Goal: Transaction & Acquisition: Purchase product/service

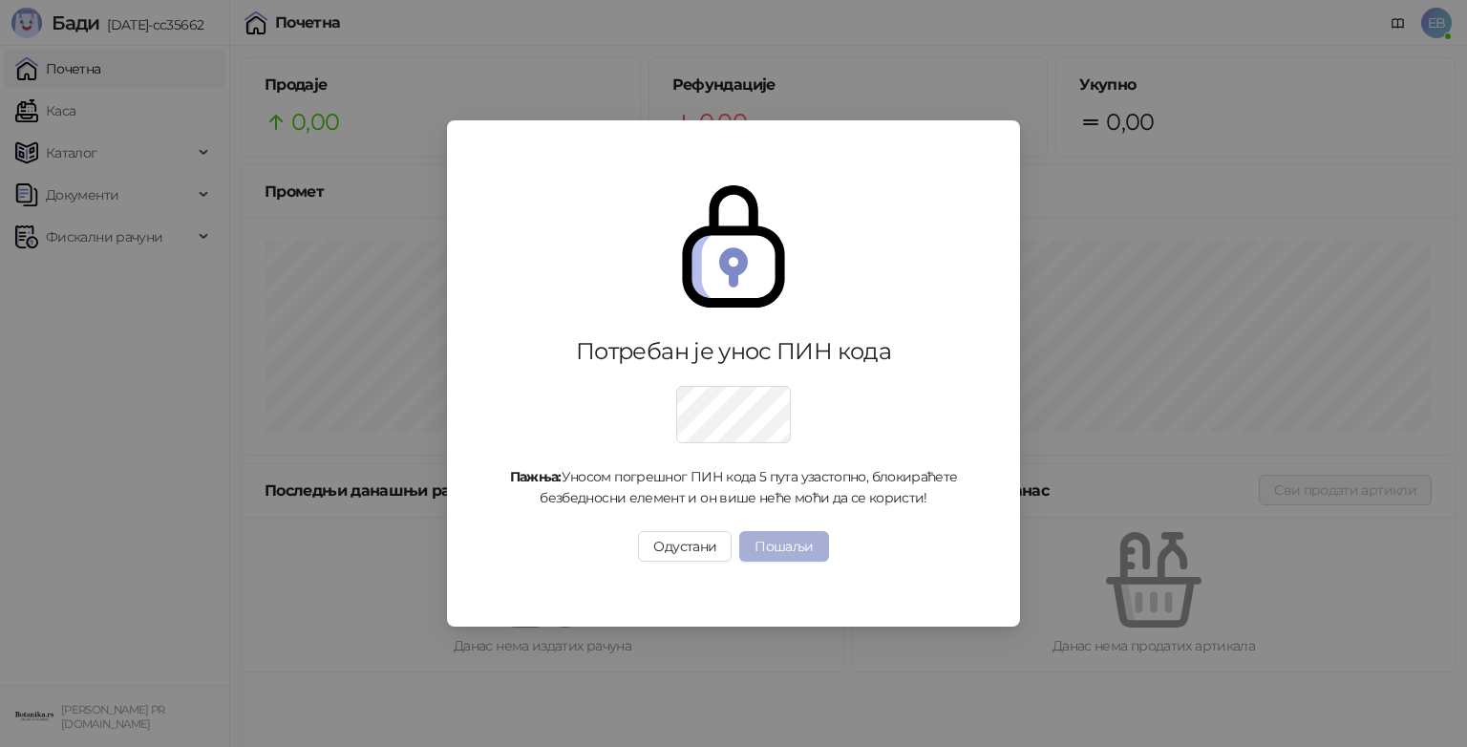
click at [787, 549] on button "Пошаљи" at bounding box center [783, 546] width 89 height 31
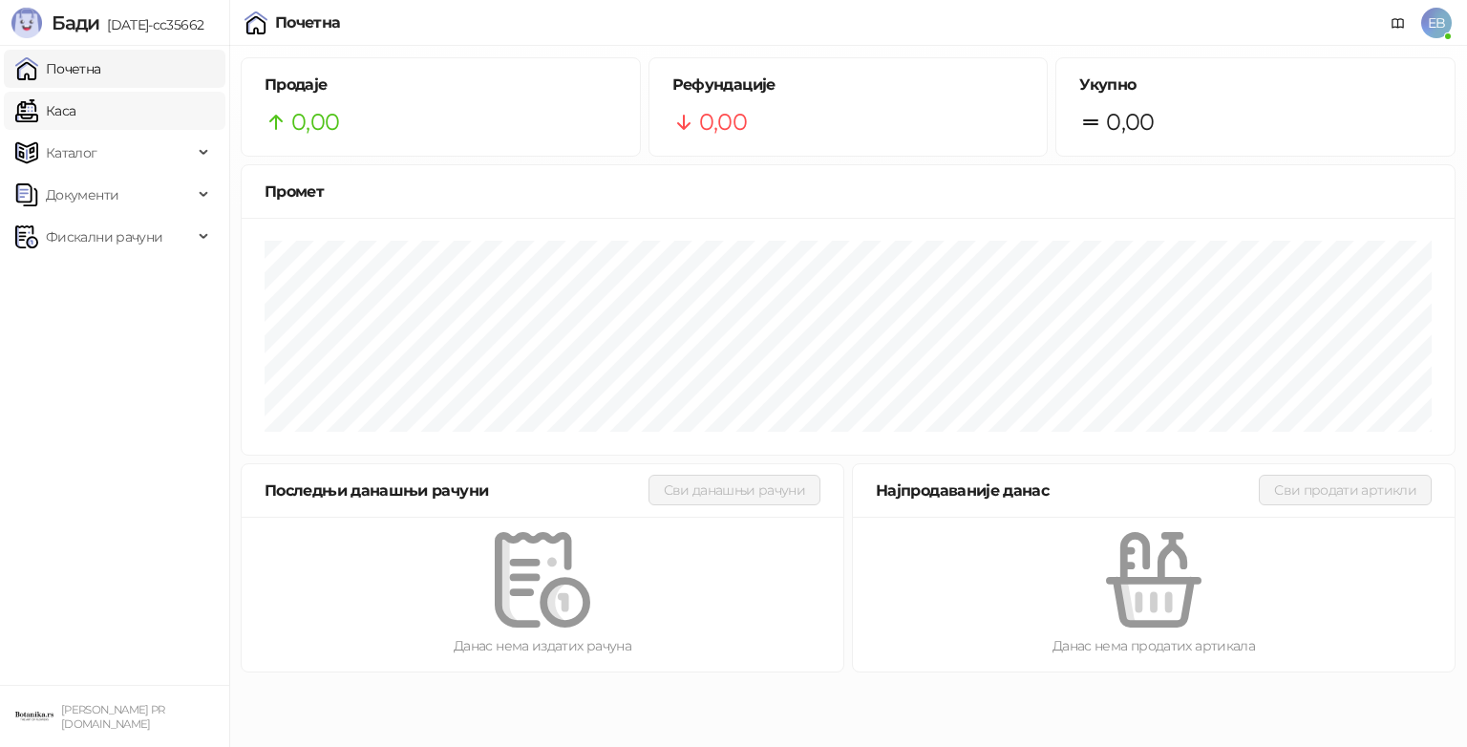
click at [69, 115] on link "Каса" at bounding box center [45, 111] width 60 height 38
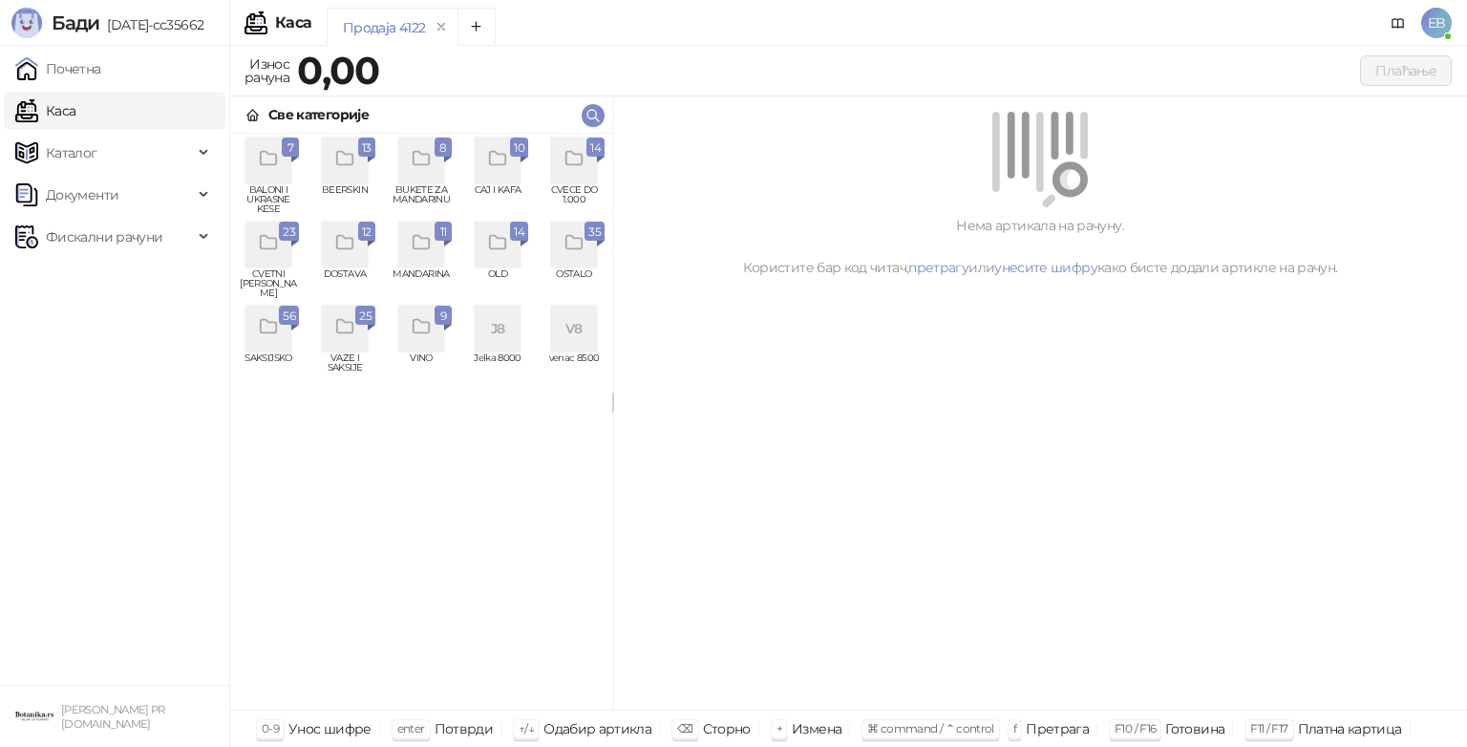
click at [588, 162] on div "grid" at bounding box center [574, 161] width 46 height 46
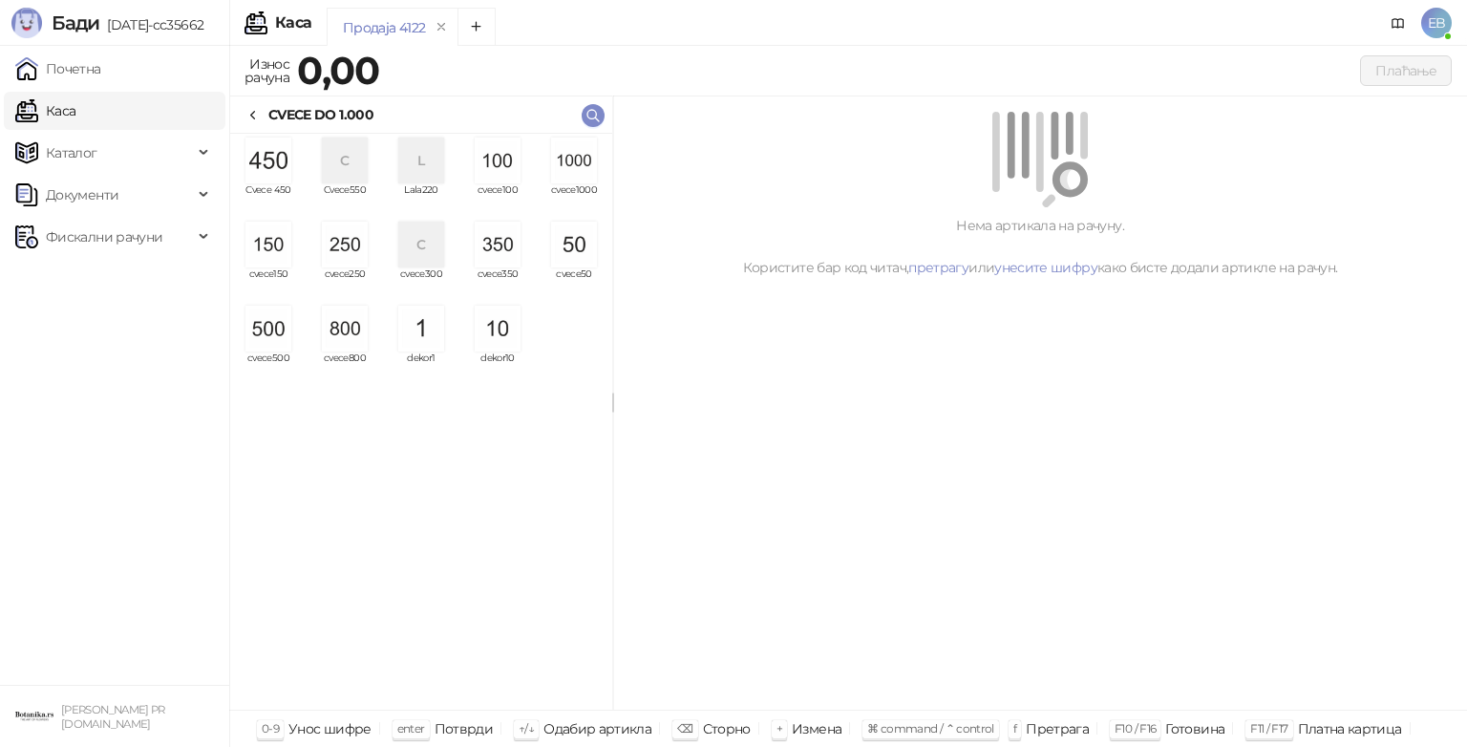
click at [583, 163] on img "grid" at bounding box center [574, 161] width 46 height 46
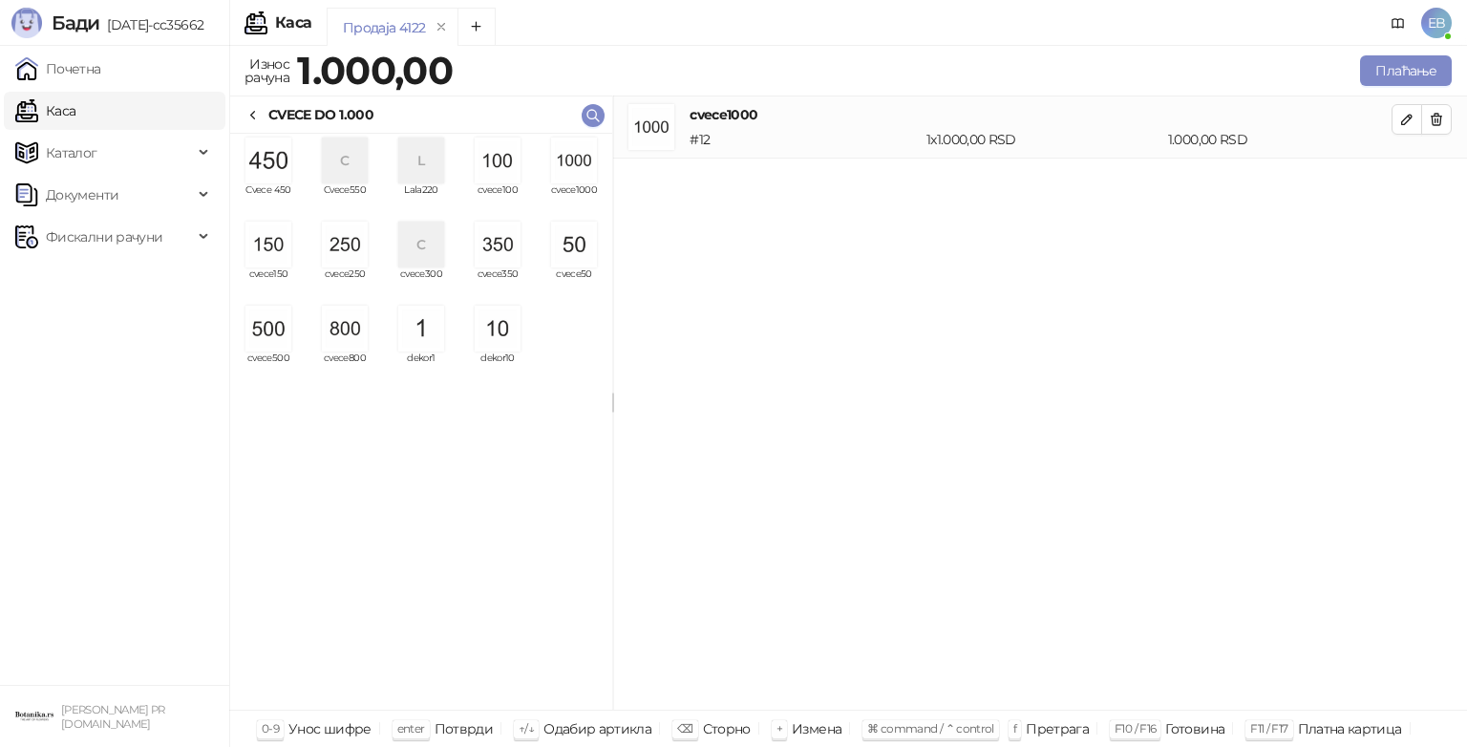
click at [271, 338] on img "grid" at bounding box center [269, 329] width 46 height 46
click at [345, 252] on img "grid" at bounding box center [345, 245] width 46 height 46
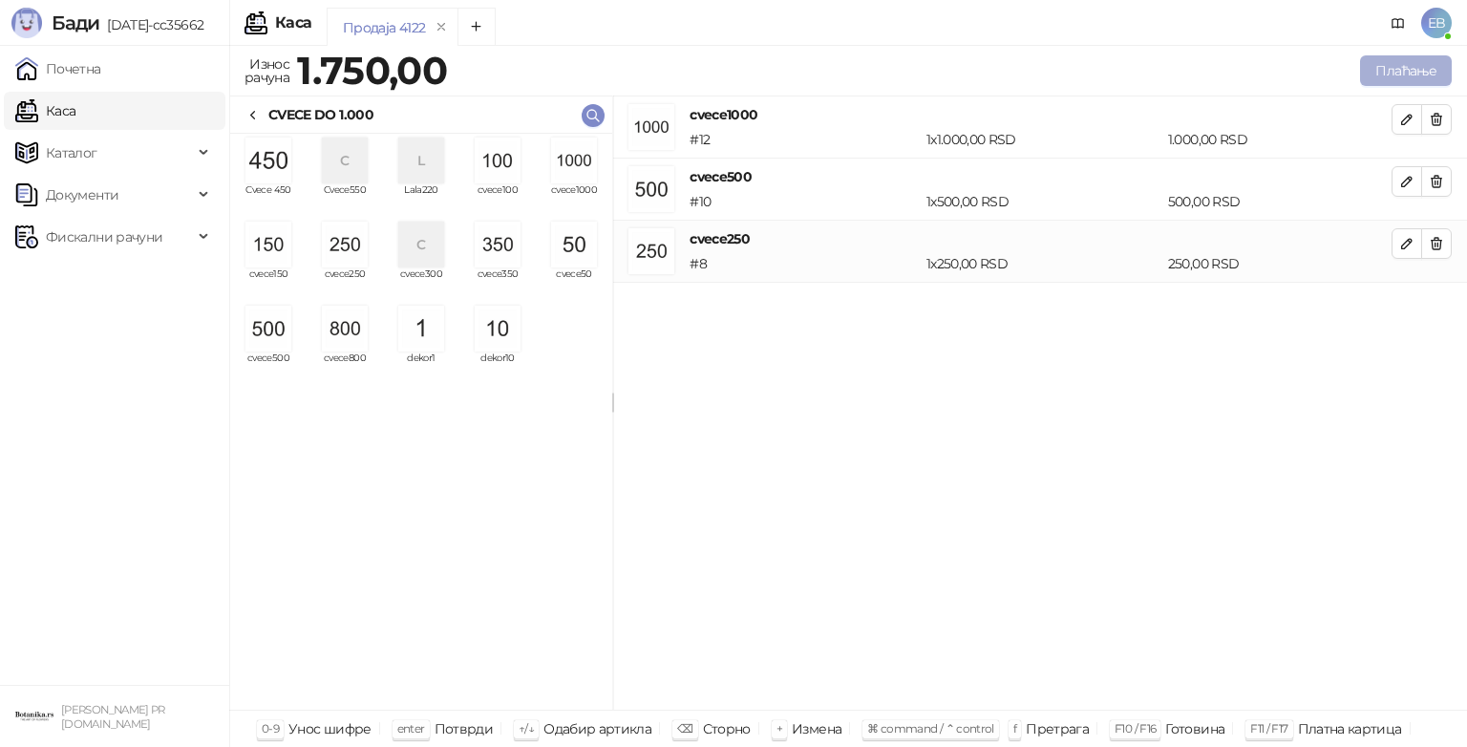
click at [1407, 76] on button "Плаћање" at bounding box center [1406, 70] width 92 height 31
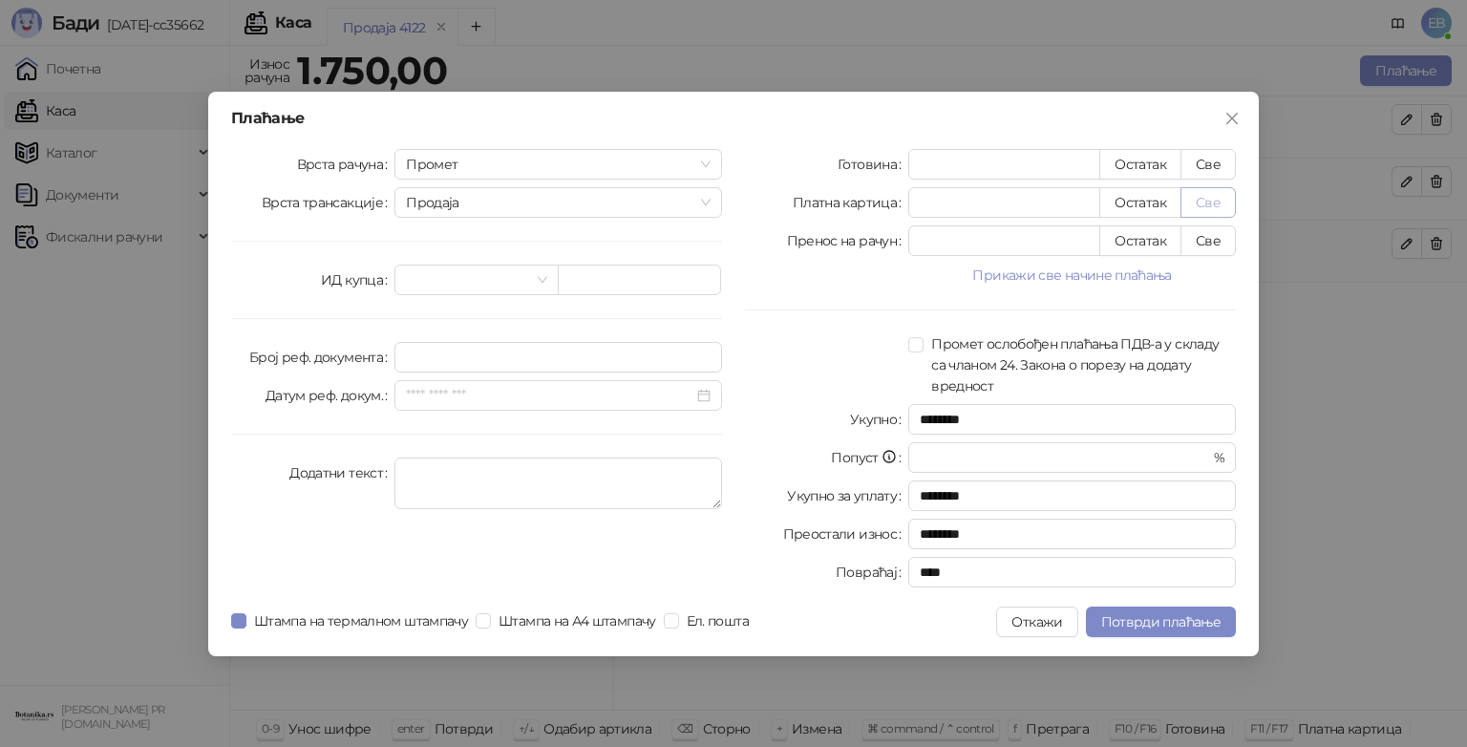
click at [1210, 209] on button "Све" at bounding box center [1208, 202] width 55 height 31
type input "****"
click at [1181, 619] on span "Потврди плаћање" at bounding box center [1161, 621] width 119 height 17
